Goal: Task Accomplishment & Management: Manage account settings

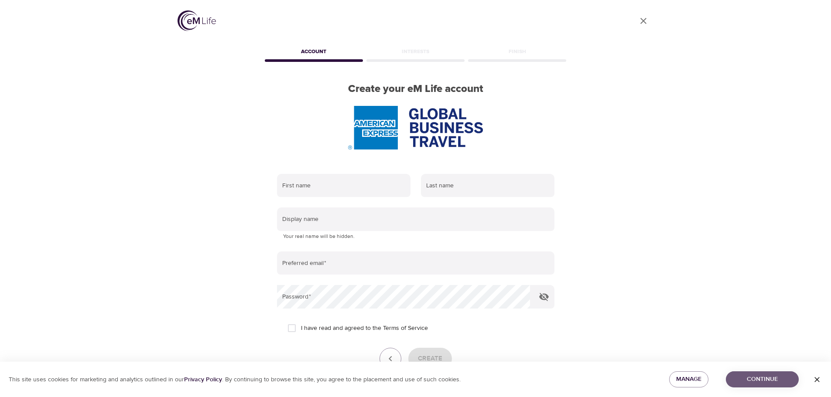
click at [765, 376] on span "Continue" at bounding box center [762, 379] width 59 height 11
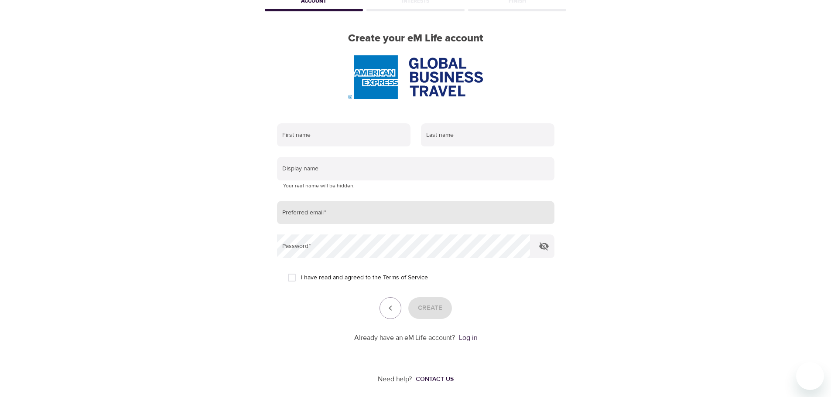
scroll to position [55, 0]
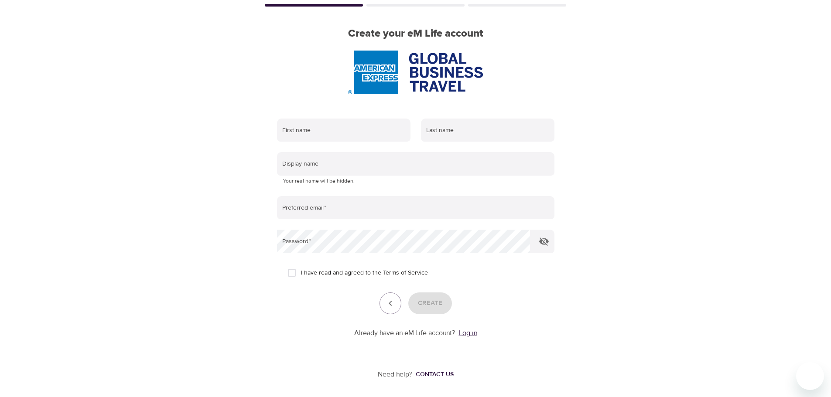
click at [471, 337] on link "Log in" at bounding box center [468, 333] width 18 height 9
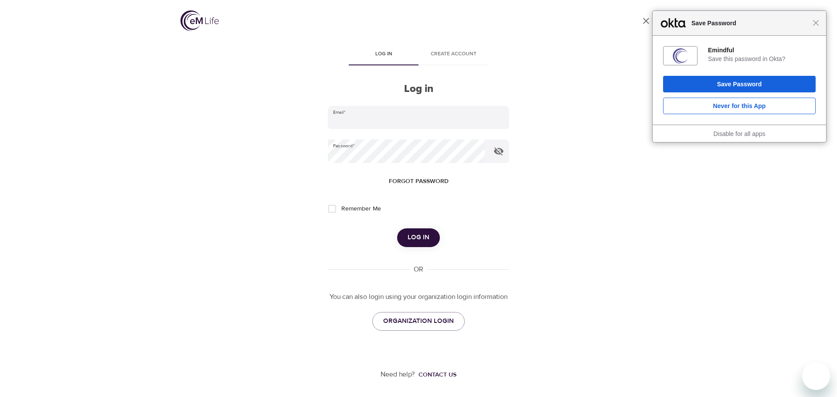
type input "[PERSON_NAME][EMAIL_ADDRESS][PERSON_NAME][DOMAIN_NAME]"
click at [425, 240] on span "Log in" at bounding box center [419, 237] width 22 height 11
